Goal: Task Accomplishment & Management: Manage account settings

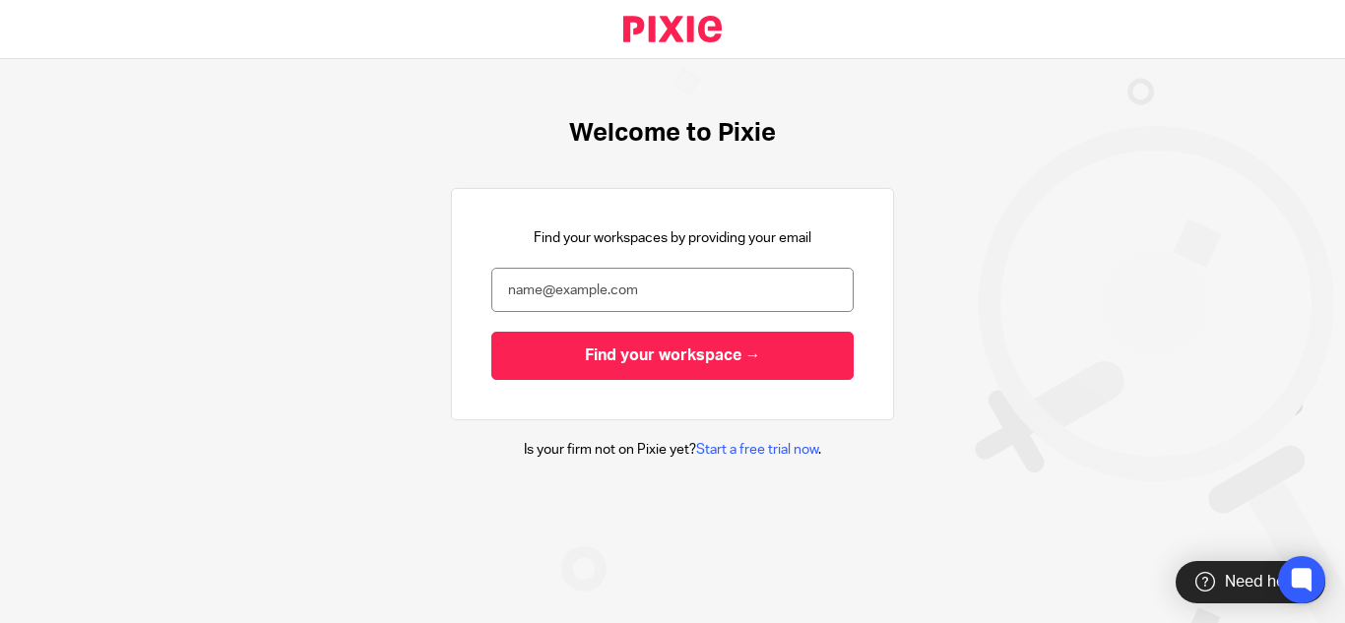
click at [563, 288] on input "email" at bounding box center [672, 290] width 362 height 44
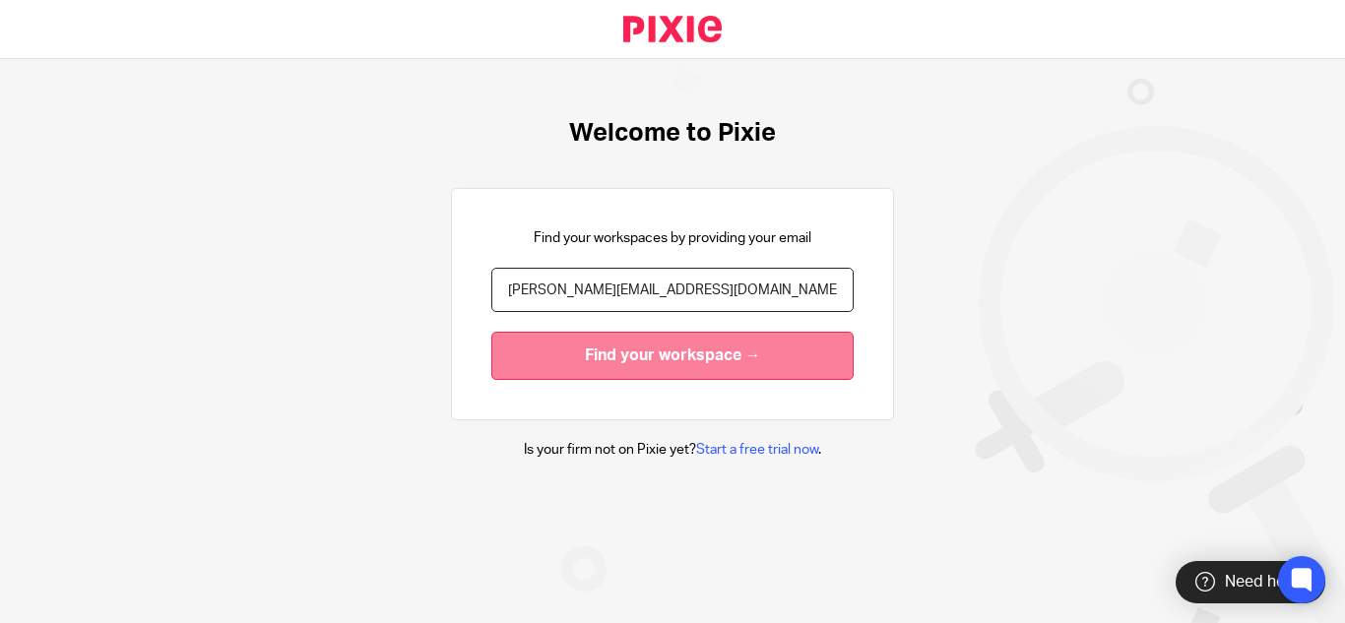
type input "[PERSON_NAME][EMAIL_ADDRESS][DOMAIN_NAME]"
click at [566, 349] on input "Find your workspace →" at bounding box center [672, 356] width 362 height 48
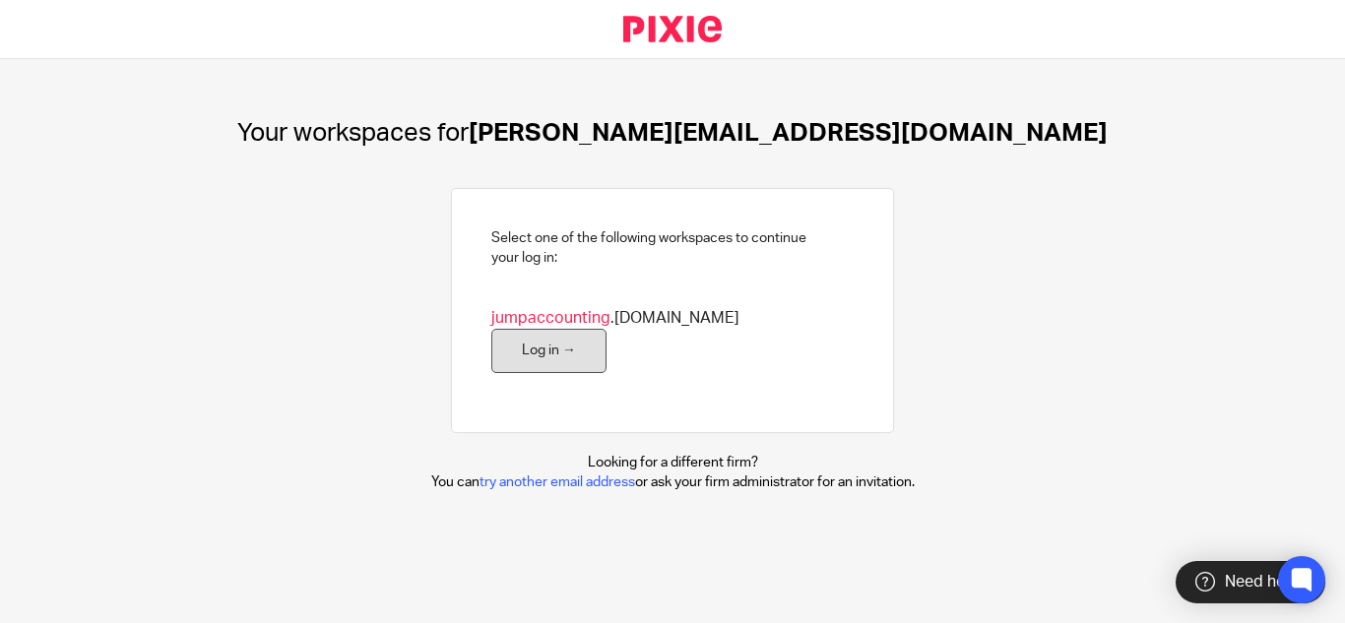
click at [606, 338] on link "Log in →" at bounding box center [548, 351] width 115 height 44
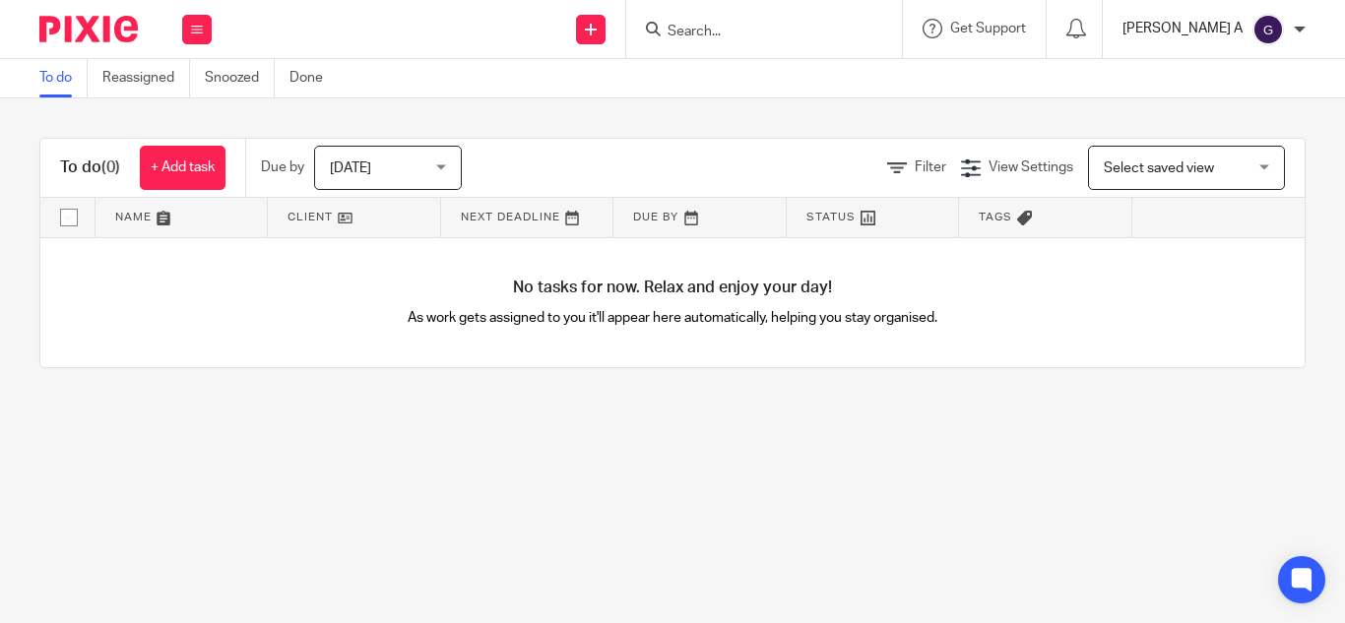
click at [1220, 28] on p "[PERSON_NAME] A" at bounding box center [1182, 29] width 120 height 20
click at [1216, 75] on span "My profile" at bounding box center [1222, 79] width 61 height 14
